Goal: Check status: Check status

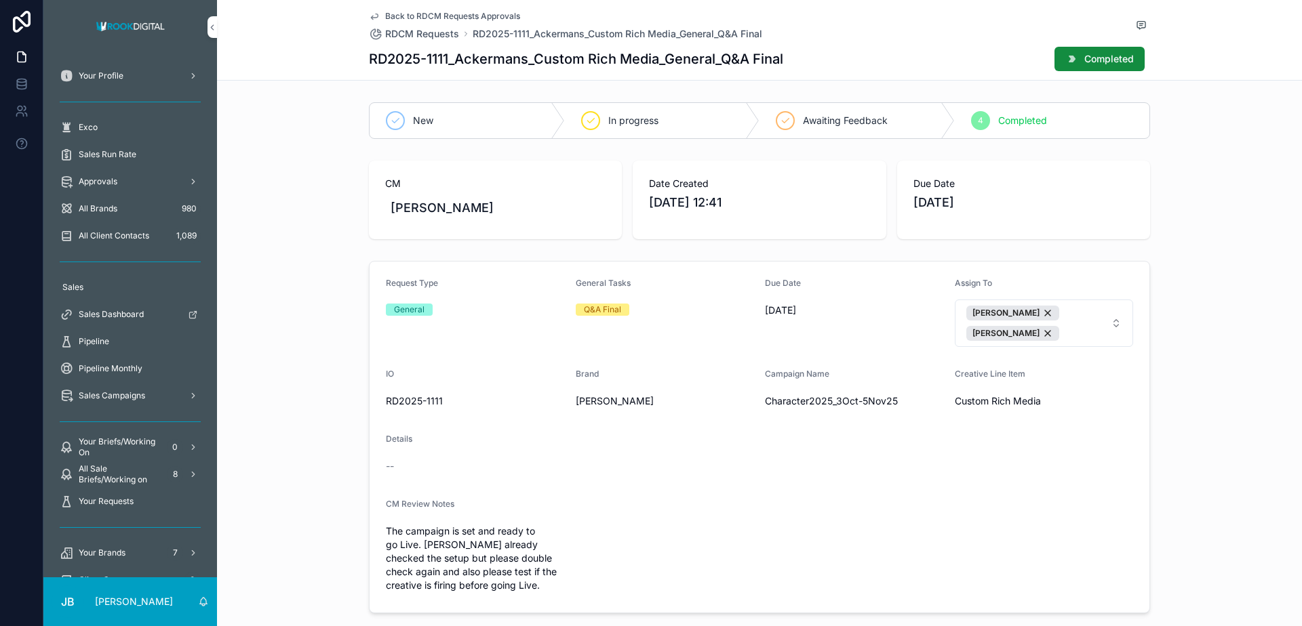
scroll to position [54, 0]
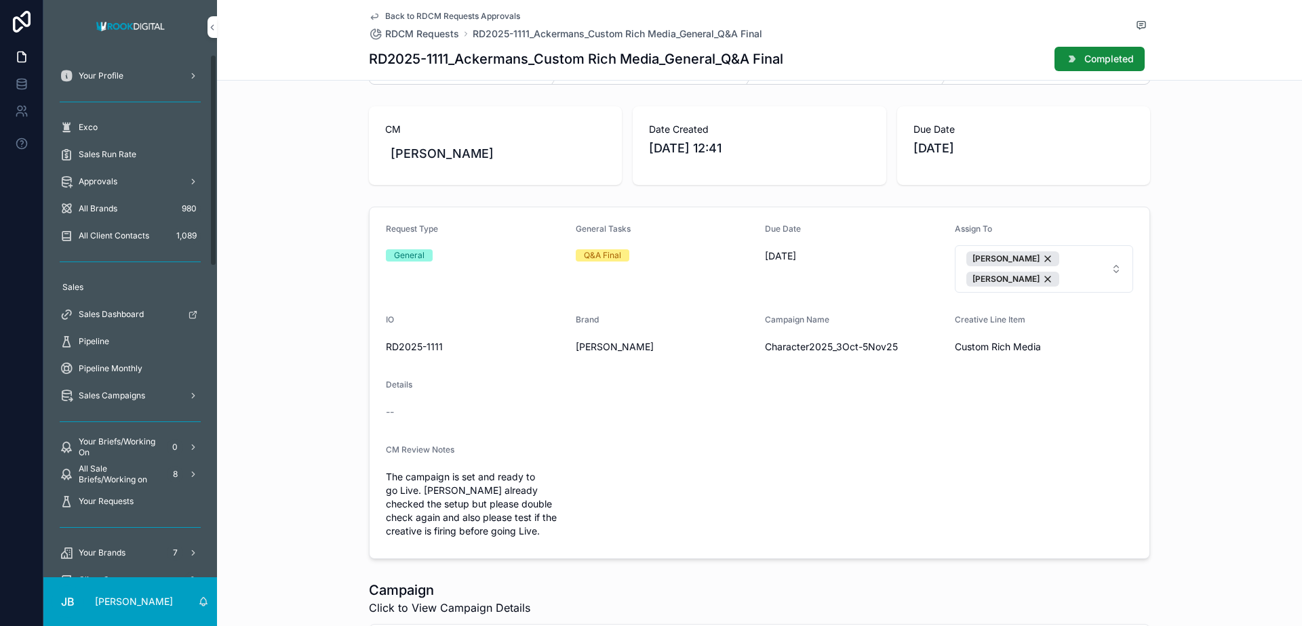
click at [96, 182] on span "Approvals" at bounding box center [98, 181] width 39 height 11
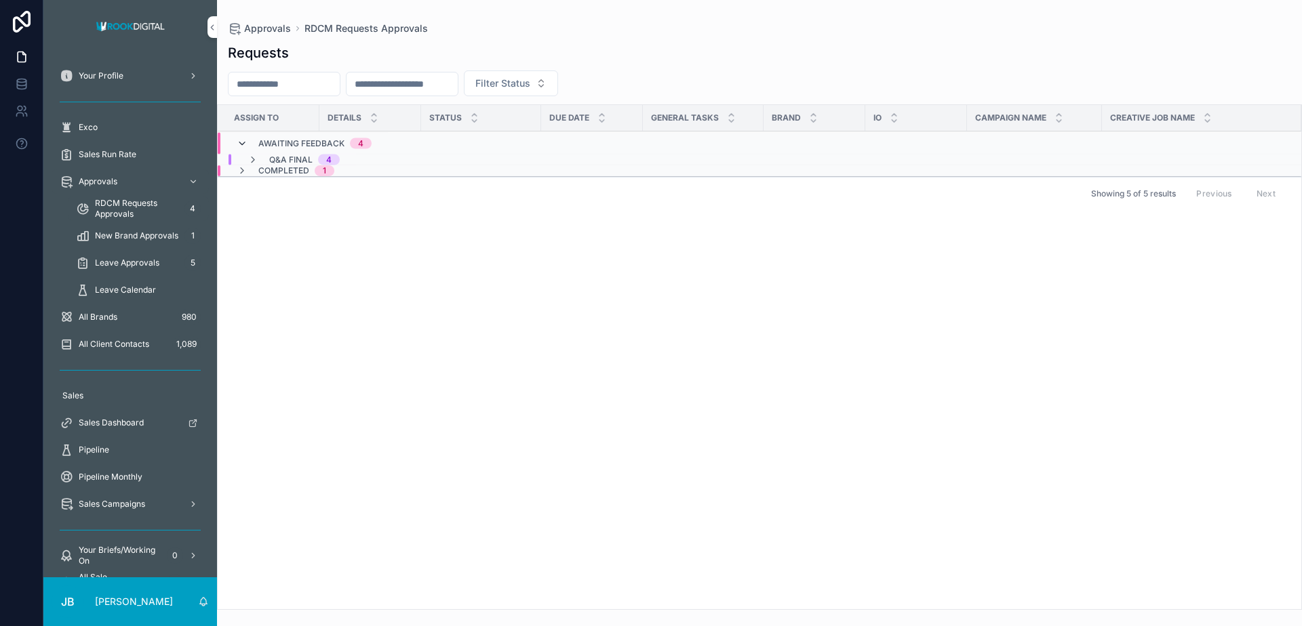
click at [241, 142] on icon "scrollable content" at bounding box center [242, 143] width 11 height 11
click at [241, 143] on td "Completed 1" at bounding box center [379, 149] width 323 height 12
click at [242, 138] on icon "scrollable content" at bounding box center [242, 137] width 11 height 11
click at [252, 161] on icon "scrollable content" at bounding box center [252, 159] width 11 height 11
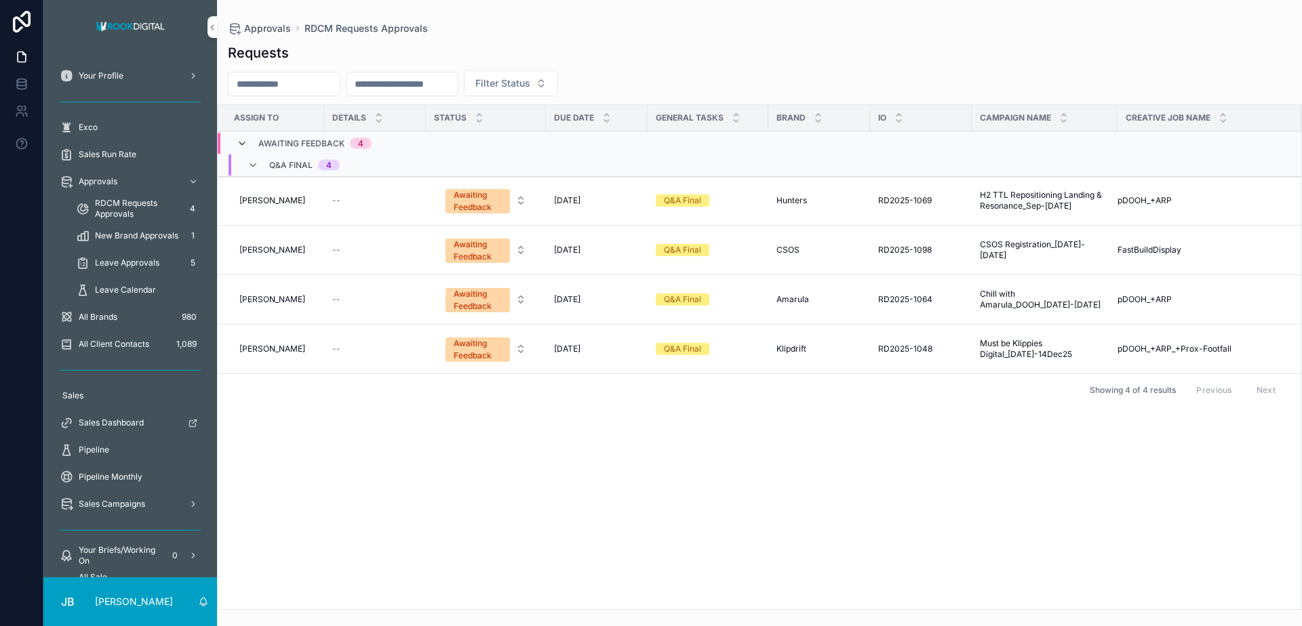
click at [243, 140] on icon "scrollable content" at bounding box center [242, 143] width 11 height 11
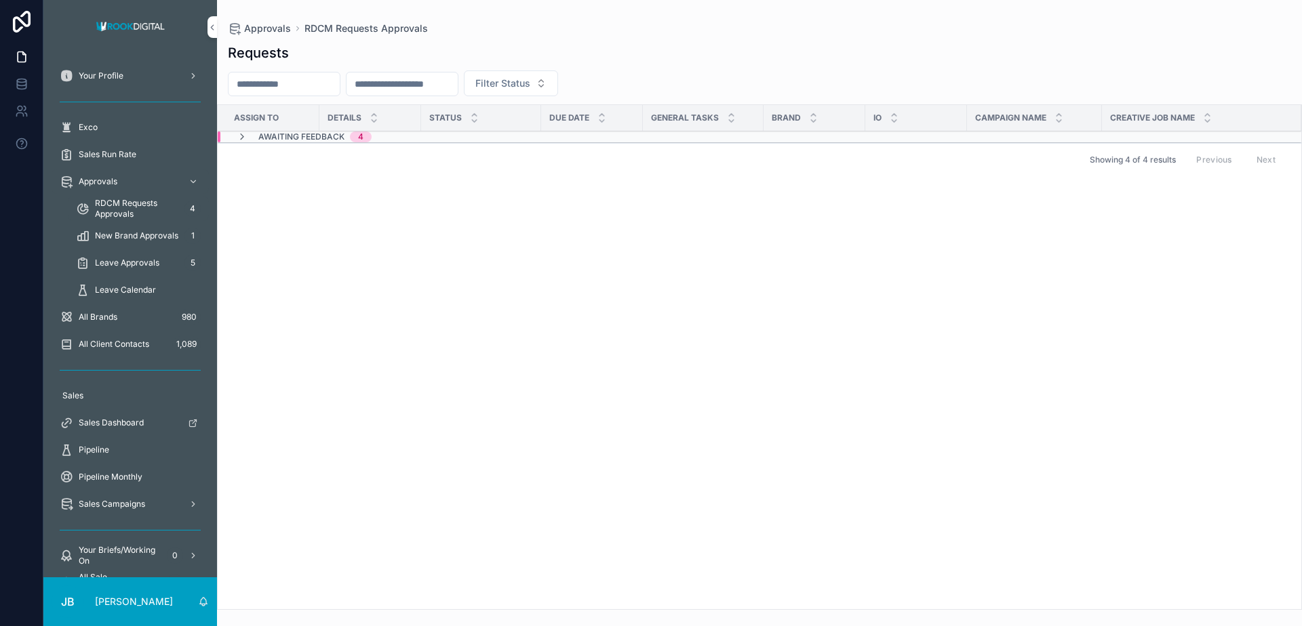
click at [243, 140] on icon "scrollable content" at bounding box center [242, 137] width 11 height 11
